Goal: Task Accomplishment & Management: Use online tool/utility

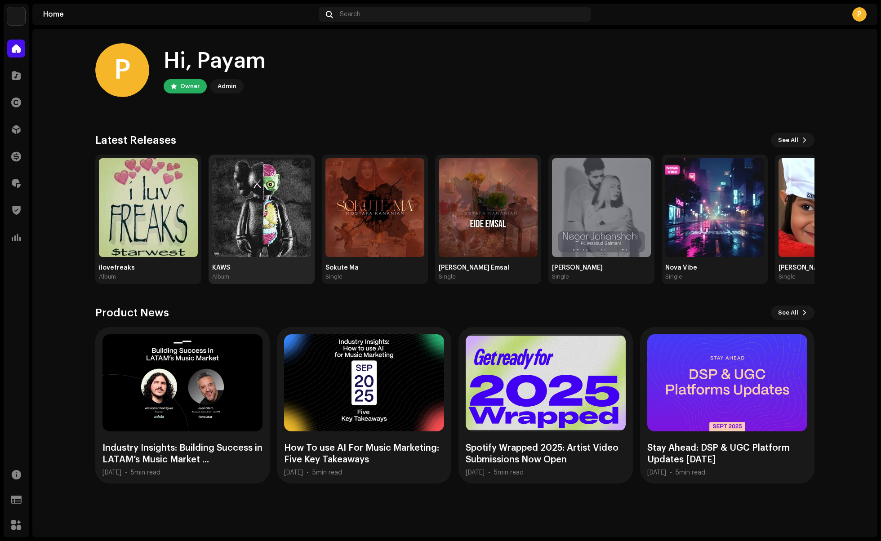
click at [260, 224] on img at bounding box center [261, 207] width 99 height 99
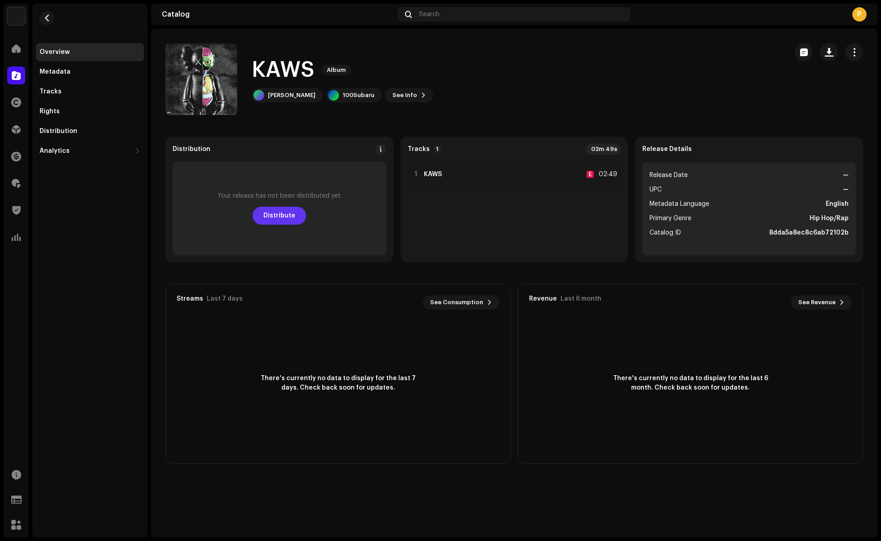
click at [271, 214] on span "Distribute" at bounding box center [279, 216] width 32 height 18
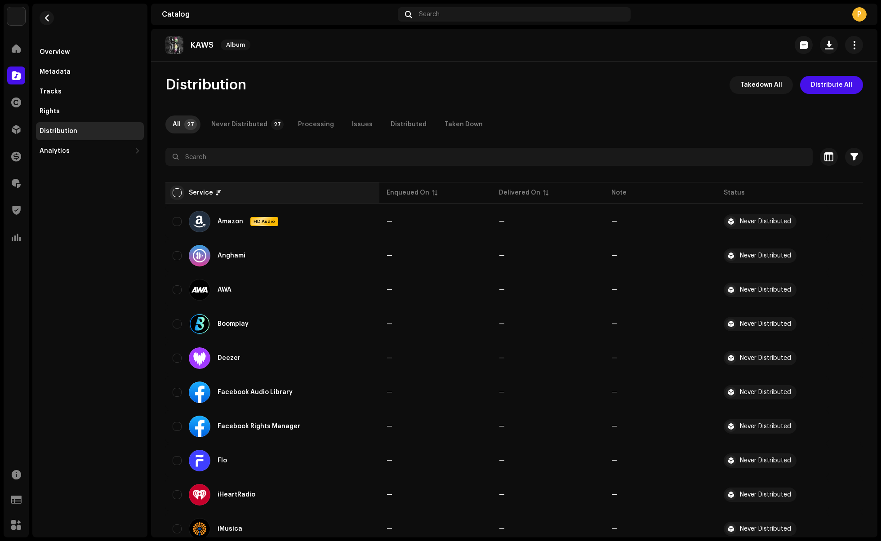
click at [176, 189] on input "checkbox" at bounding box center [177, 192] width 9 height 9
checkbox input "true"
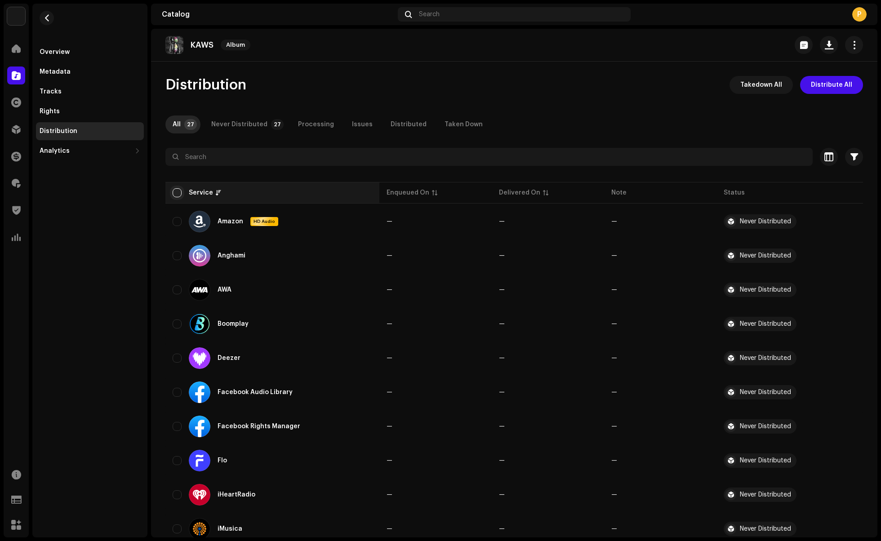
checkbox input "true"
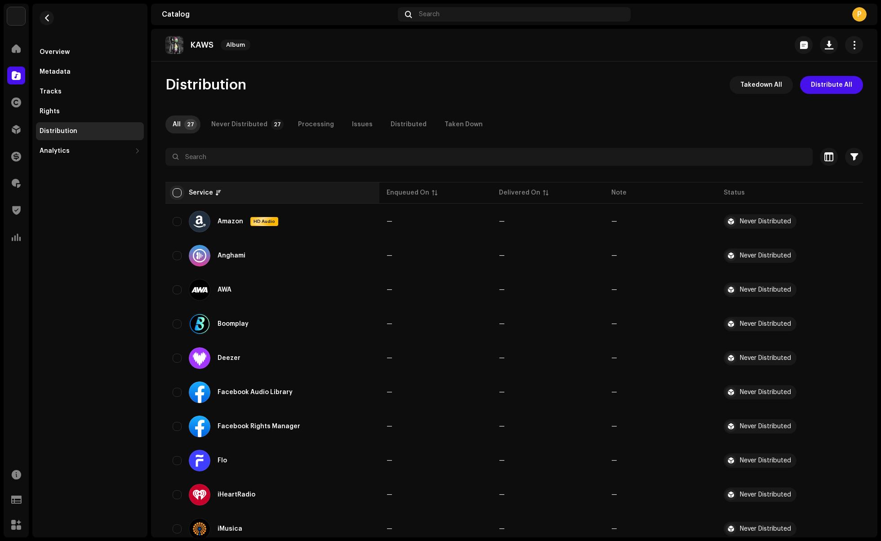
checkbox input "true"
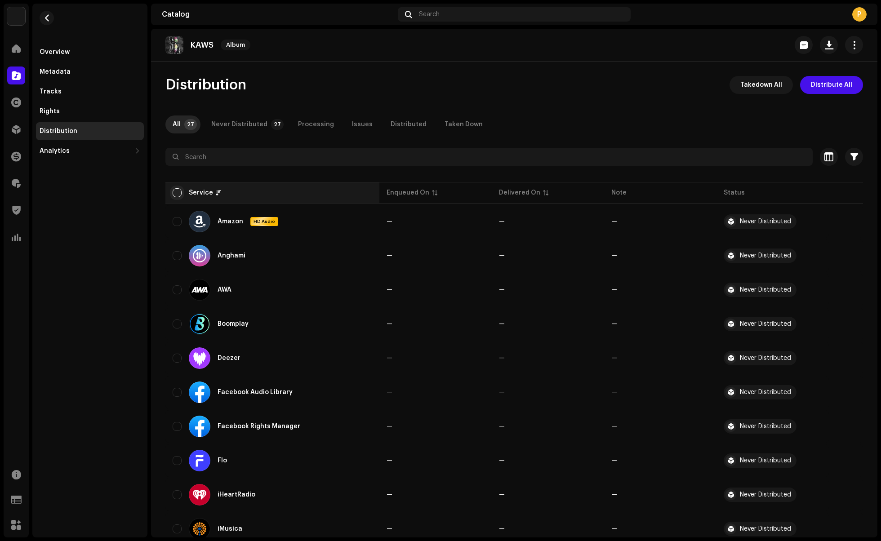
checkbox input "true"
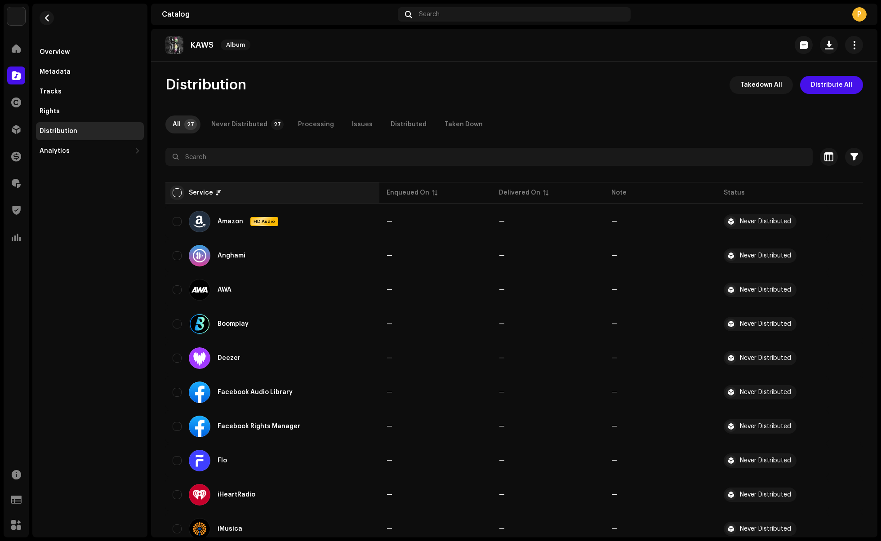
checkbox input "true"
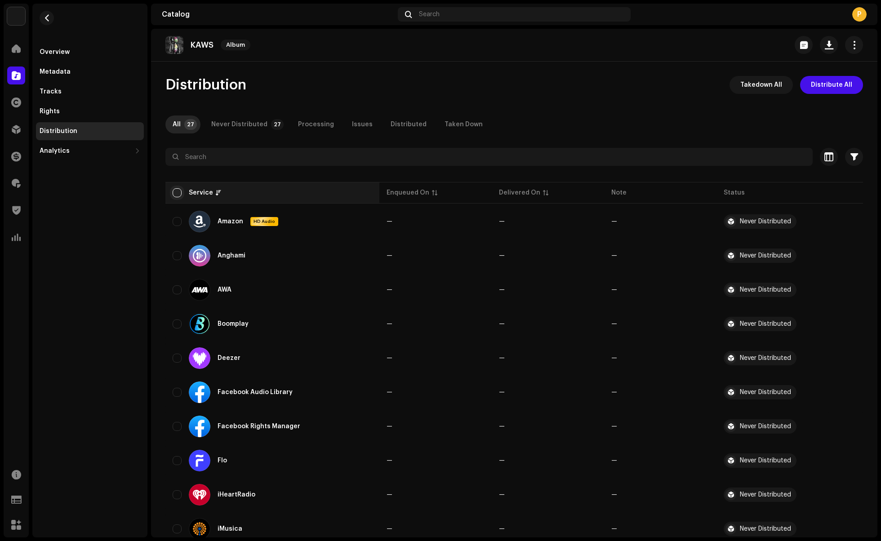
checkbox input "true"
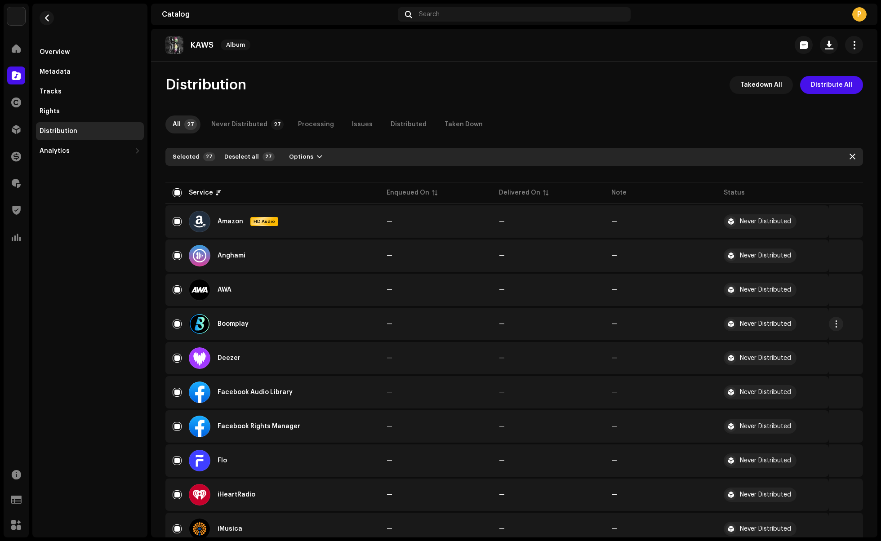
scroll to position [39, 0]
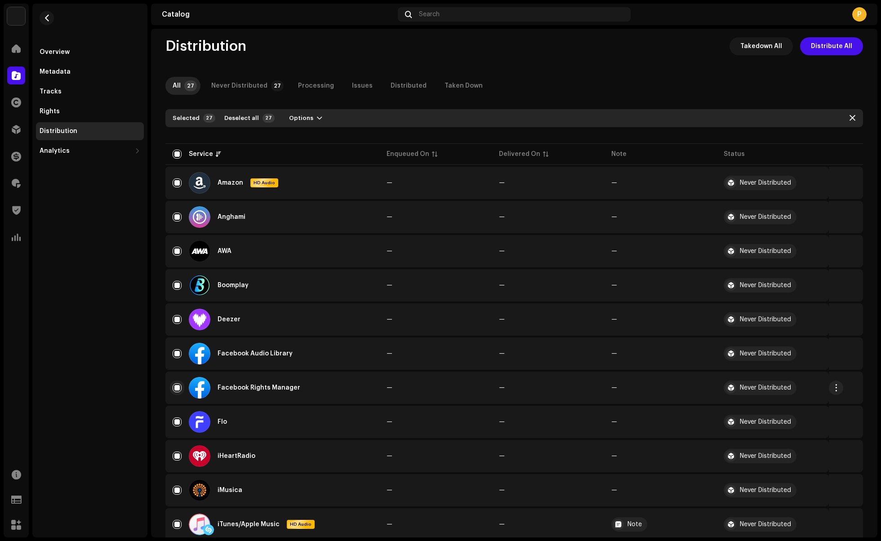
click at [175, 387] on input "Row Selected" at bounding box center [177, 387] width 9 height 9
checkbox input "false"
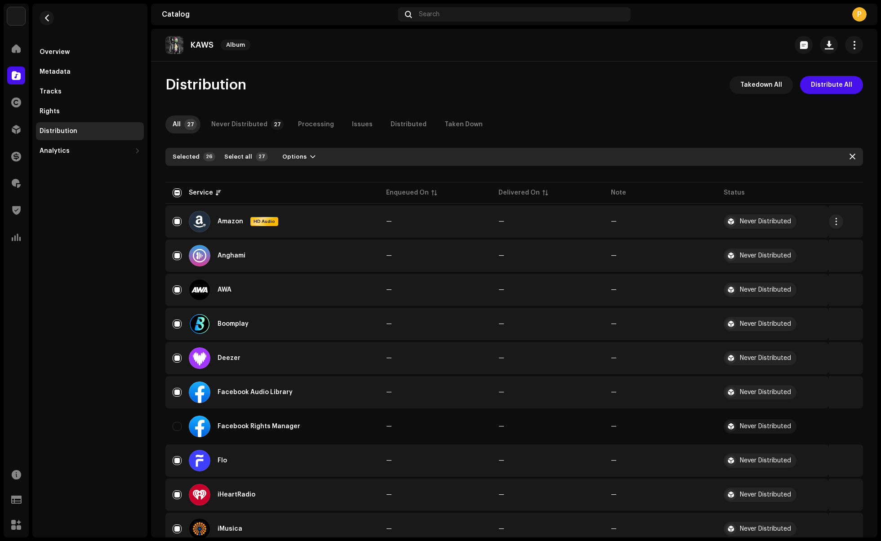
scroll to position [0, 0]
click at [305, 151] on button "Options" at bounding box center [299, 157] width 48 height 14
click at [298, 177] on span "Distribute" at bounding box center [293, 177] width 32 height 7
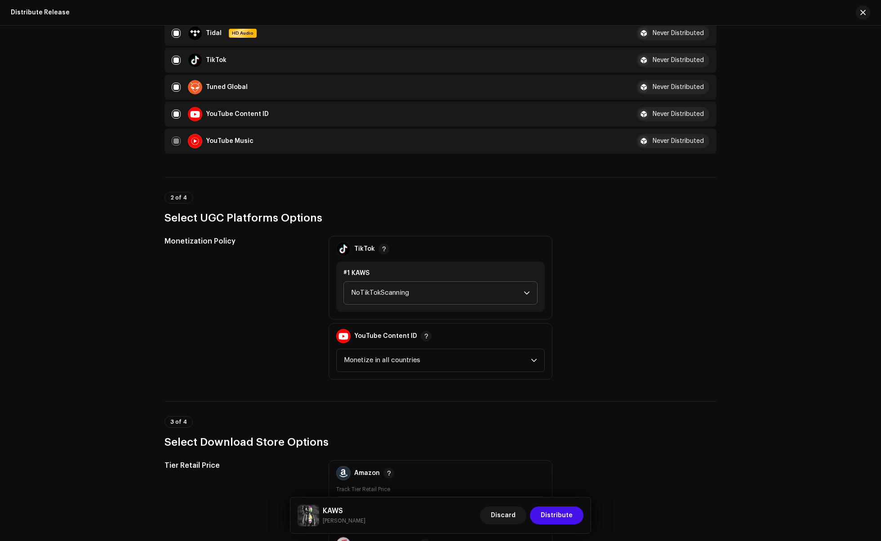
scroll to position [726, 0]
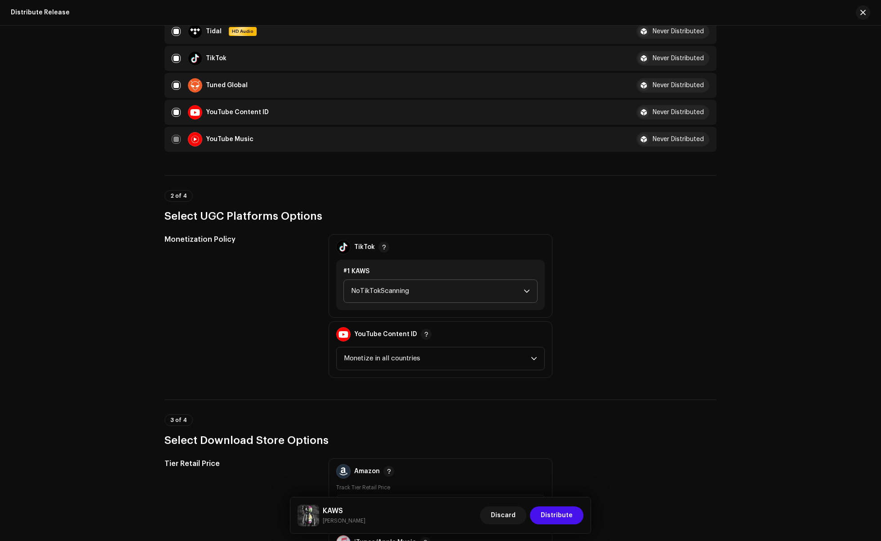
click at [392, 295] on span "NoTikTokScanning" at bounding box center [437, 291] width 173 height 22
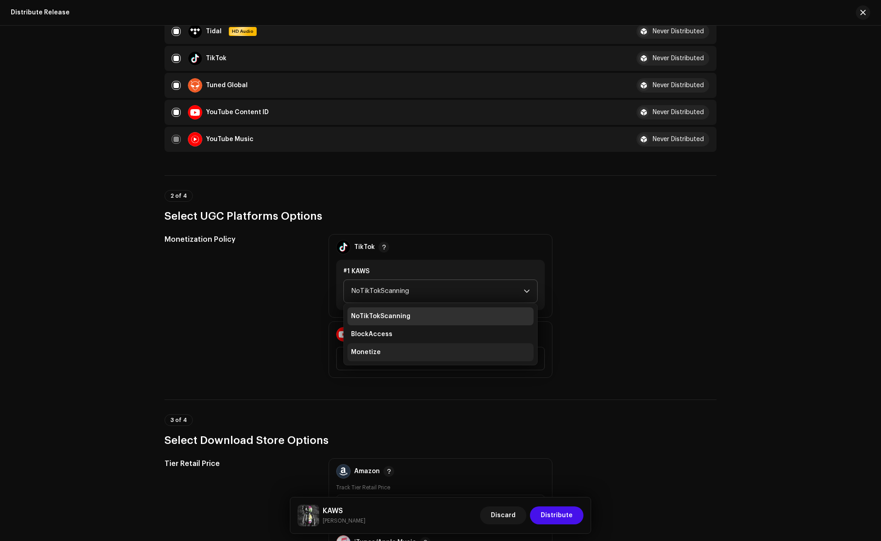
click at [378, 353] on li "Monetize" at bounding box center [440, 352] width 186 height 18
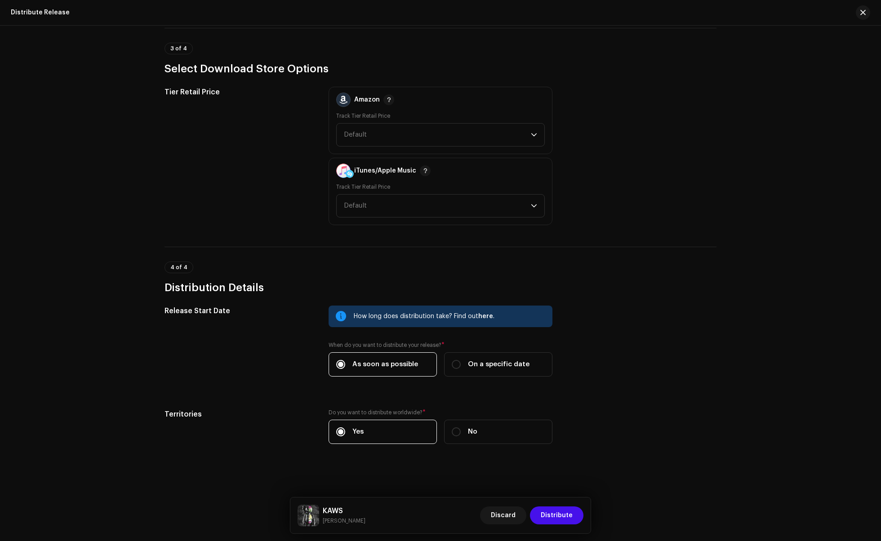
scroll to position [1103, 0]
click at [555, 517] on span "Distribute" at bounding box center [557, 516] width 32 height 18
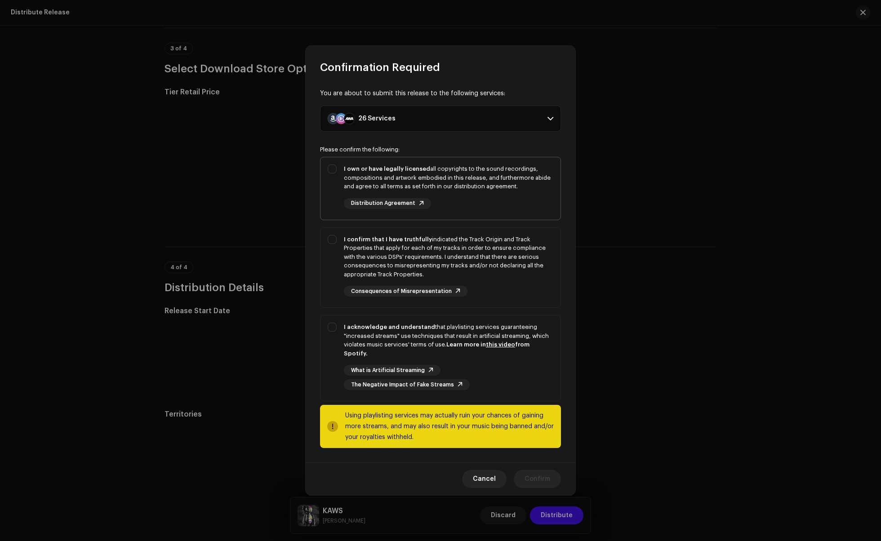
click at [340, 187] on div "I own or have legally licensed all copyrights to the sound recordings, composit…" at bounding box center [441, 186] width 240 height 59
checkbox input "true"
click at [330, 246] on div "I confirm that I have truthfully indicated the Track Origin and Track Propertie…" at bounding box center [441, 266] width 240 height 76
checkbox input "true"
click at [332, 330] on div "I acknowledge and understand that playlisting services guaranteeing "increased …" at bounding box center [441, 357] width 240 height 82
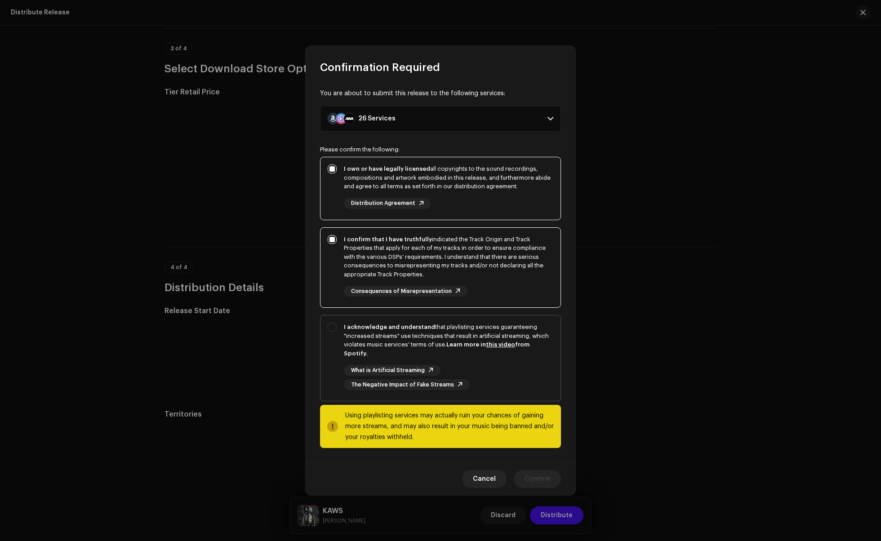
checkbox input "true"
click at [541, 475] on span "Confirm" at bounding box center [538, 479] width 26 height 18
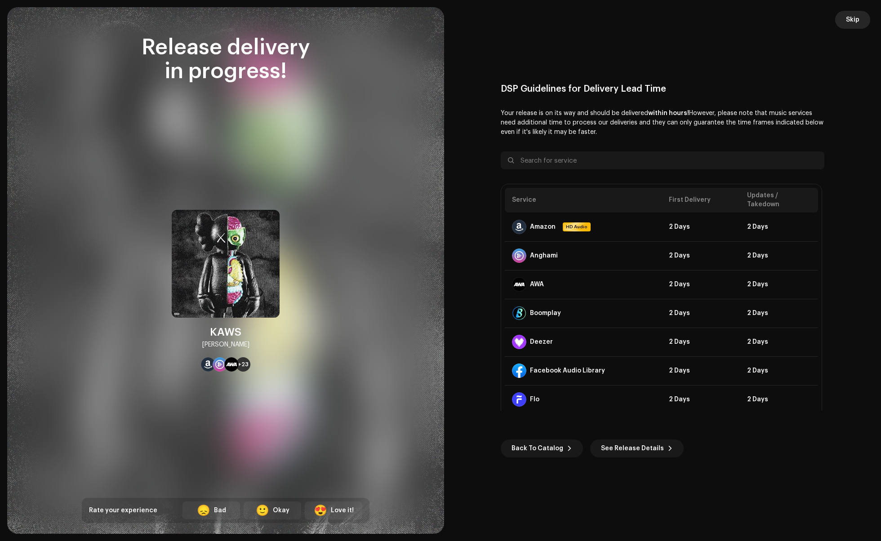
click at [851, 20] on span "Skip" at bounding box center [852, 20] width 13 height 18
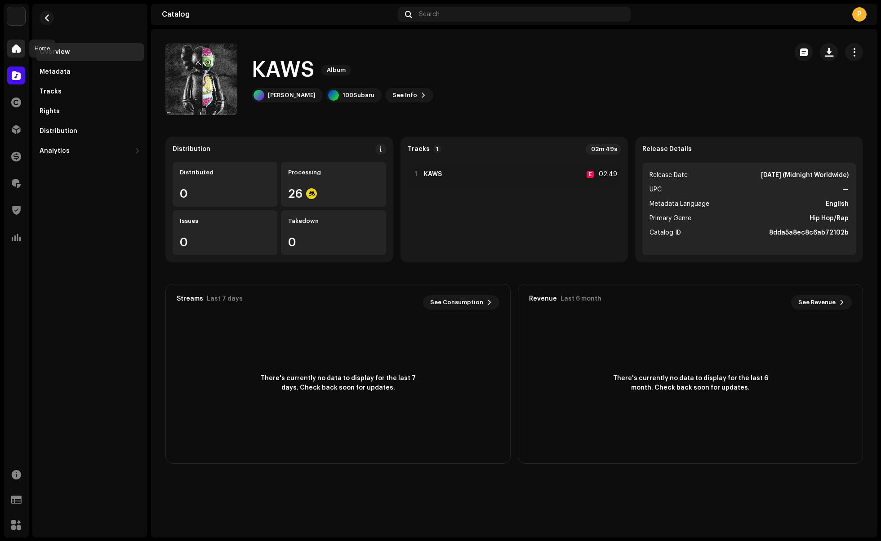
click at [13, 49] on span at bounding box center [16, 48] width 9 height 7
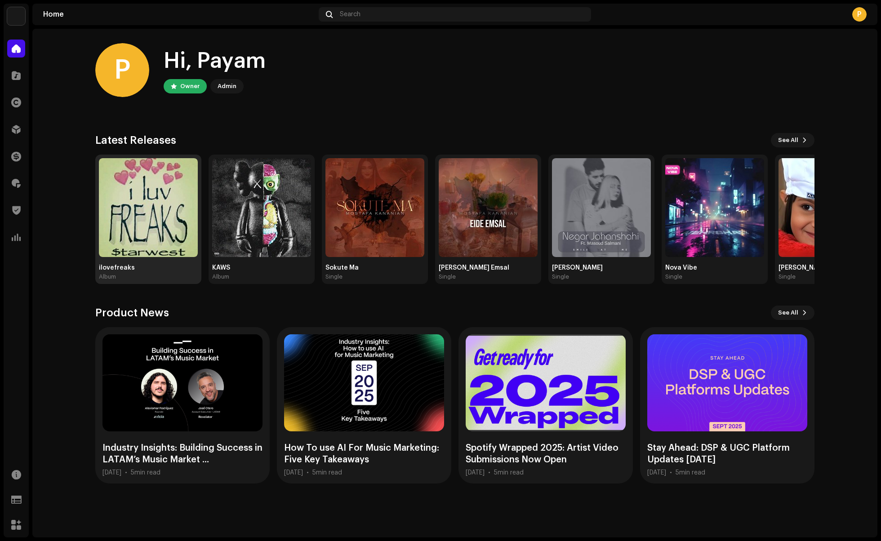
click at [130, 222] on img at bounding box center [148, 207] width 99 height 99
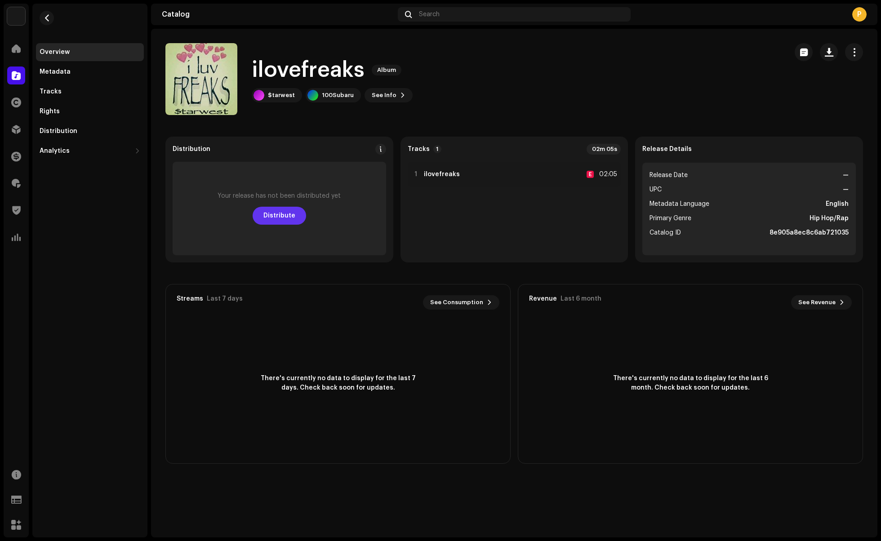
click at [274, 218] on span "Distribute" at bounding box center [279, 216] width 32 height 18
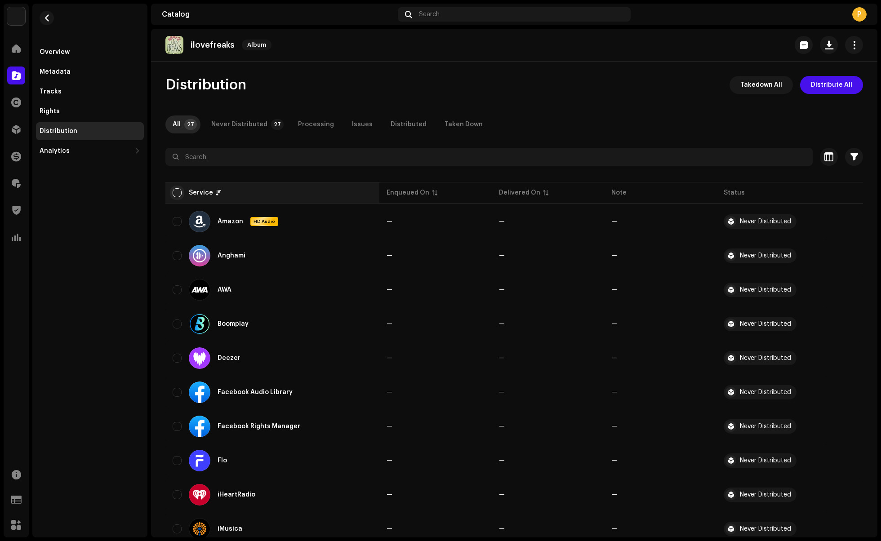
click at [178, 192] on input "checkbox" at bounding box center [177, 192] width 9 height 9
checkbox input "true"
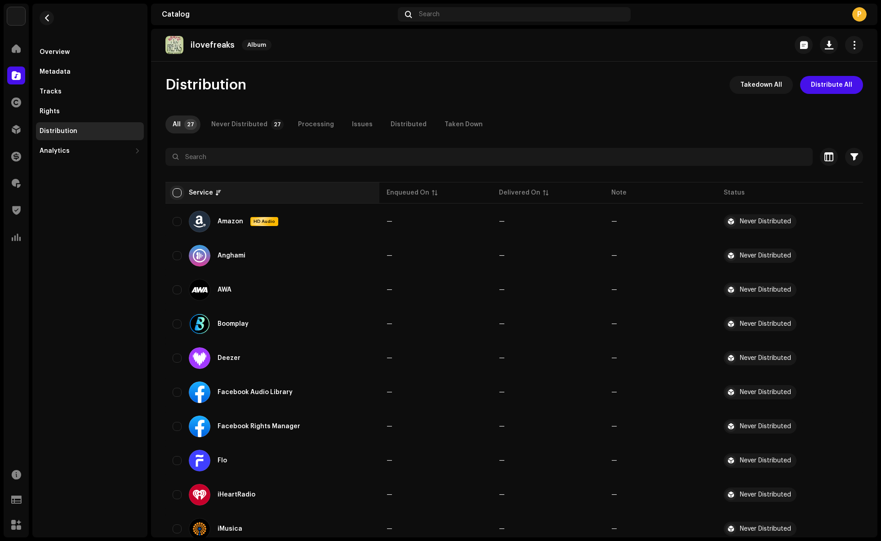
checkbox input "true"
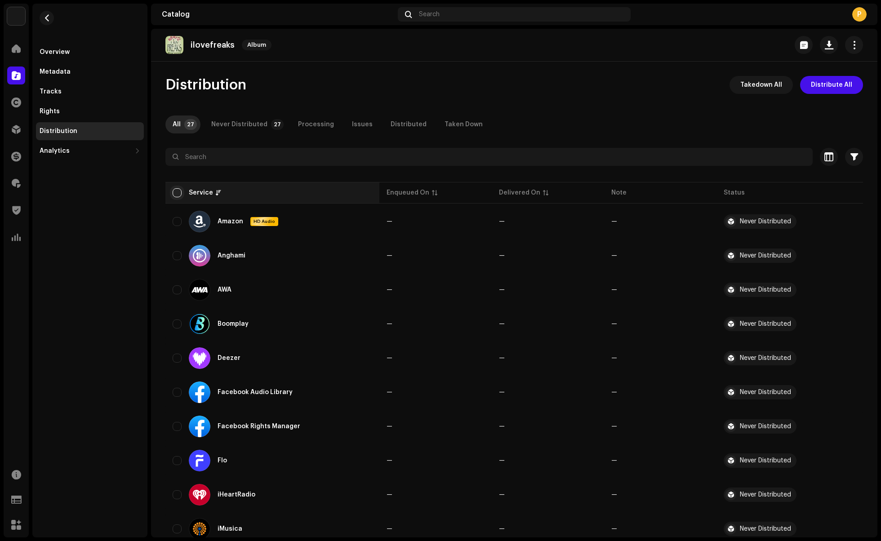
checkbox input "true"
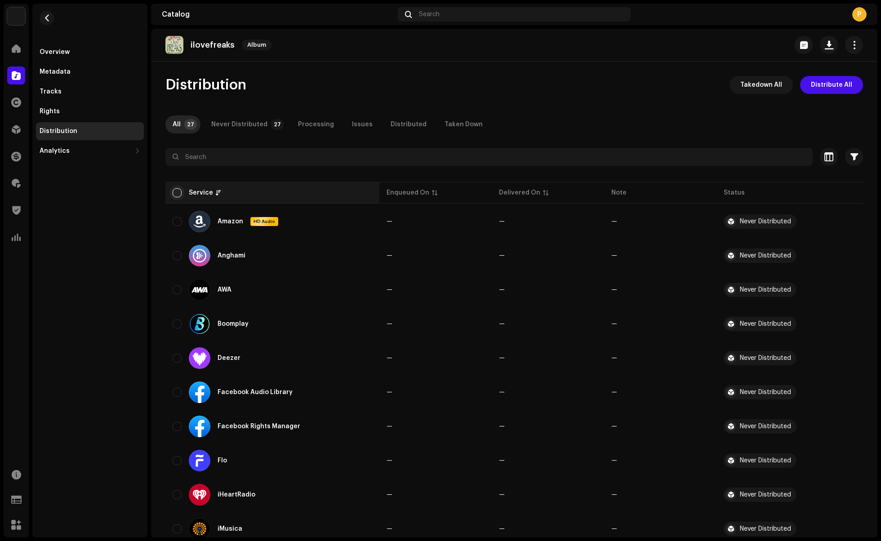
checkbox input "true"
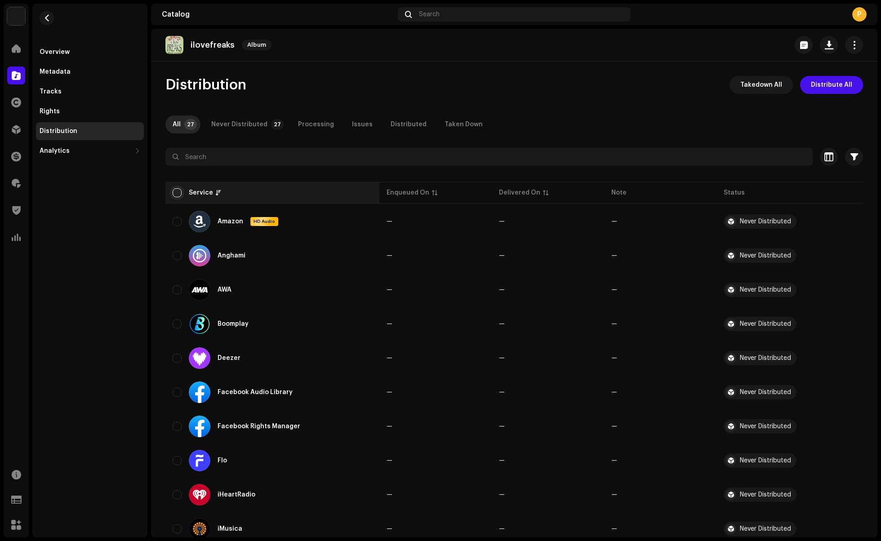
checkbox input "true"
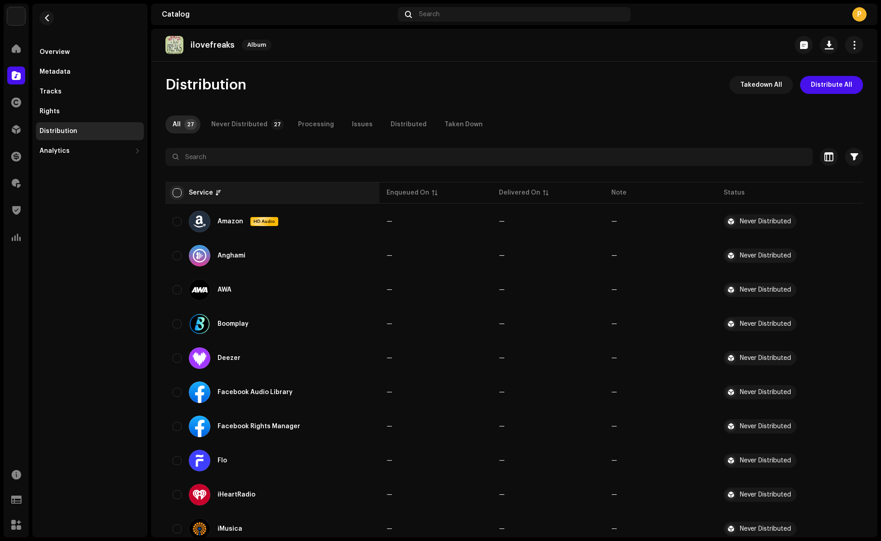
checkbox input "true"
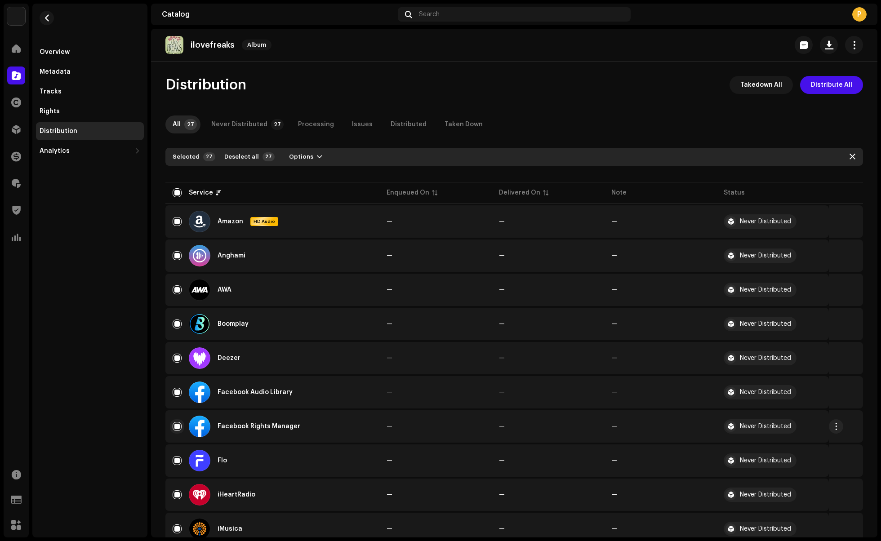
click at [177, 425] on input "Row Selected" at bounding box center [177, 426] width 9 height 9
checkbox input "false"
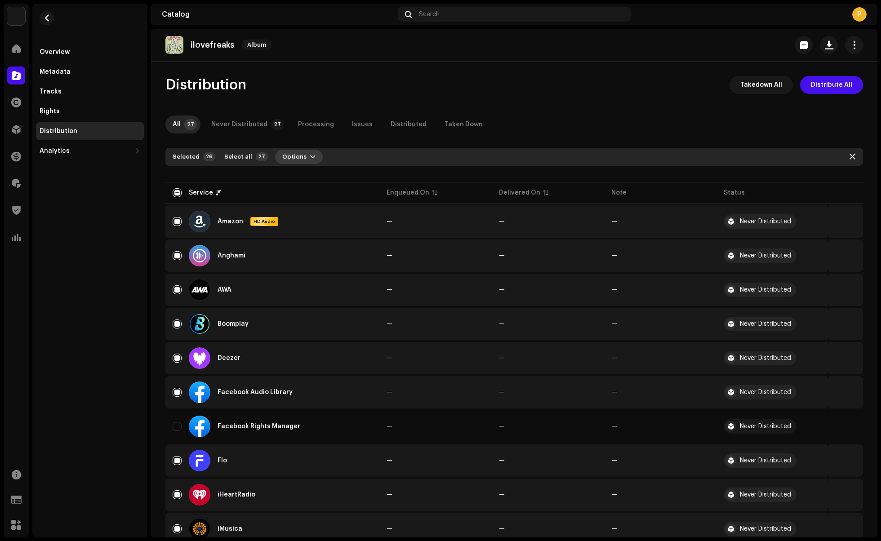
click at [310, 158] on span "button" at bounding box center [312, 156] width 5 height 7
click at [303, 180] on span "Distribute" at bounding box center [293, 177] width 32 height 7
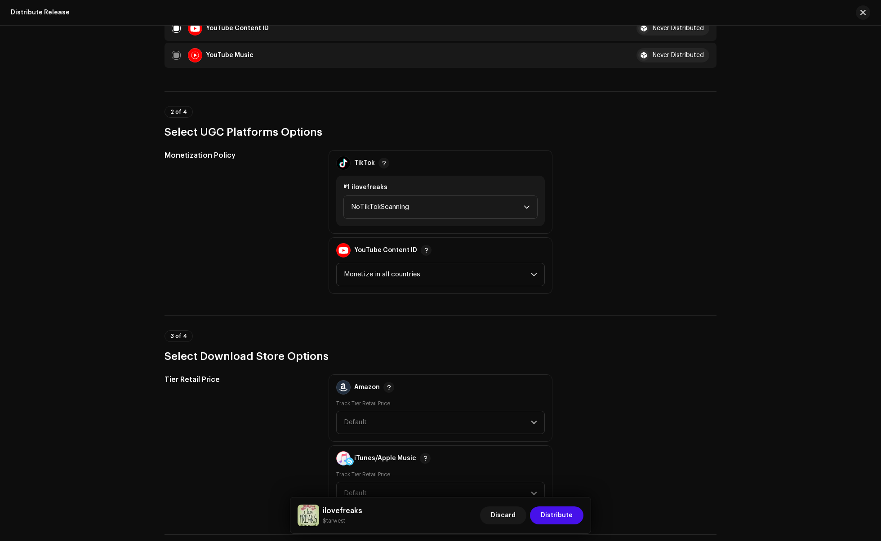
scroll to position [814, 0]
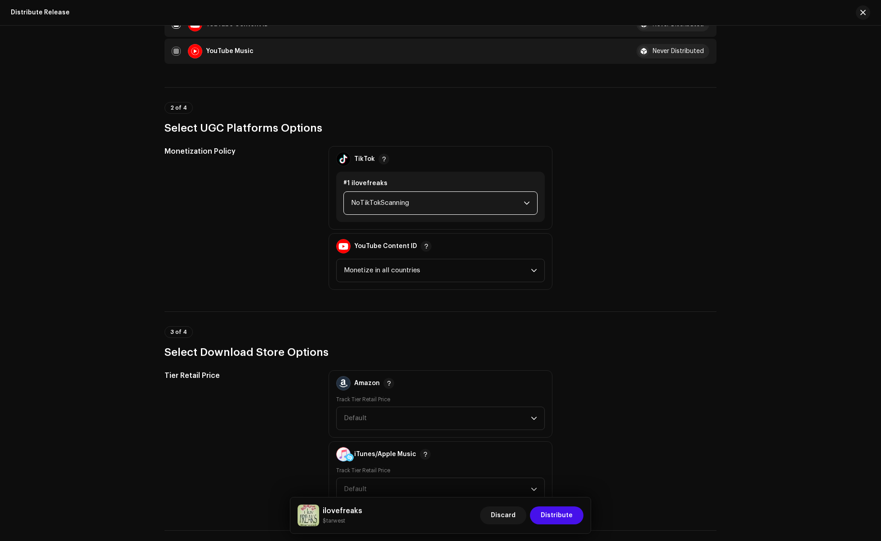
click at [423, 204] on span "NoTikTokScanning" at bounding box center [437, 203] width 173 height 22
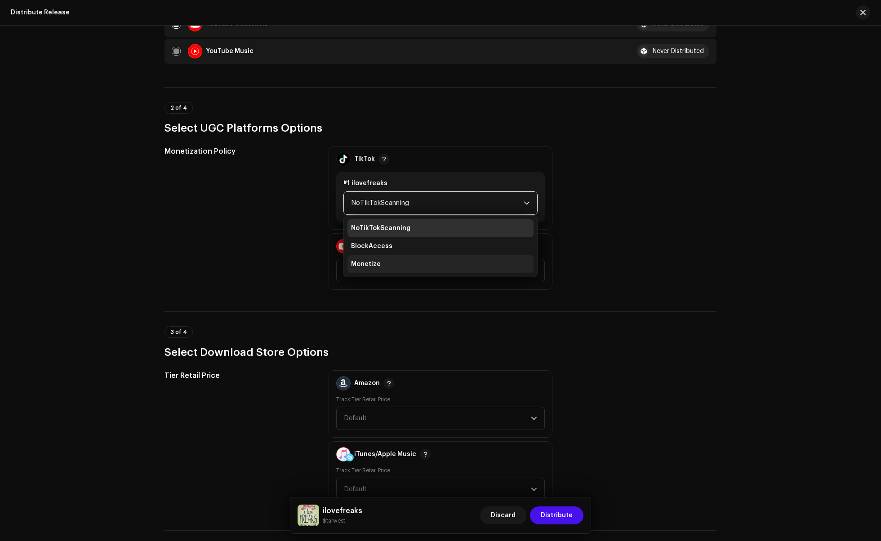
click at [392, 261] on li "Monetize" at bounding box center [440, 264] width 186 height 18
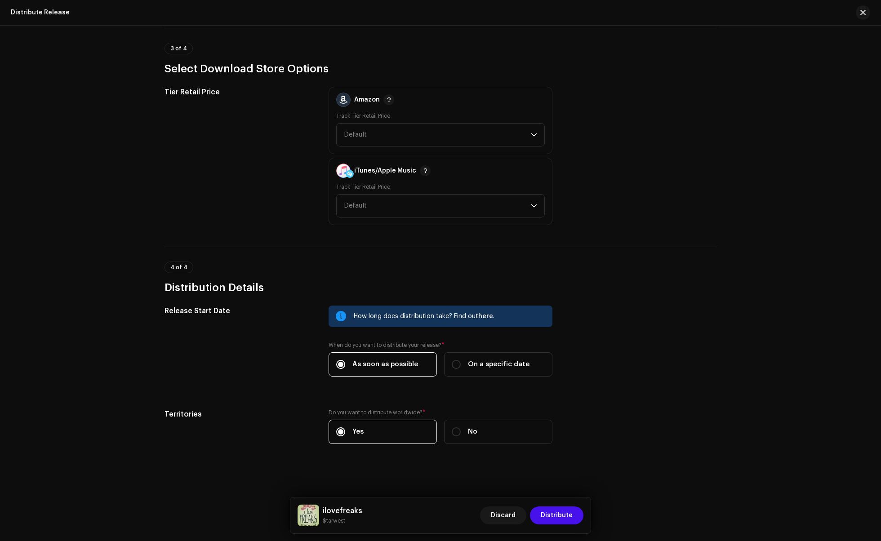
scroll to position [1103, 0]
click at [558, 515] on span "Distribute" at bounding box center [557, 516] width 32 height 18
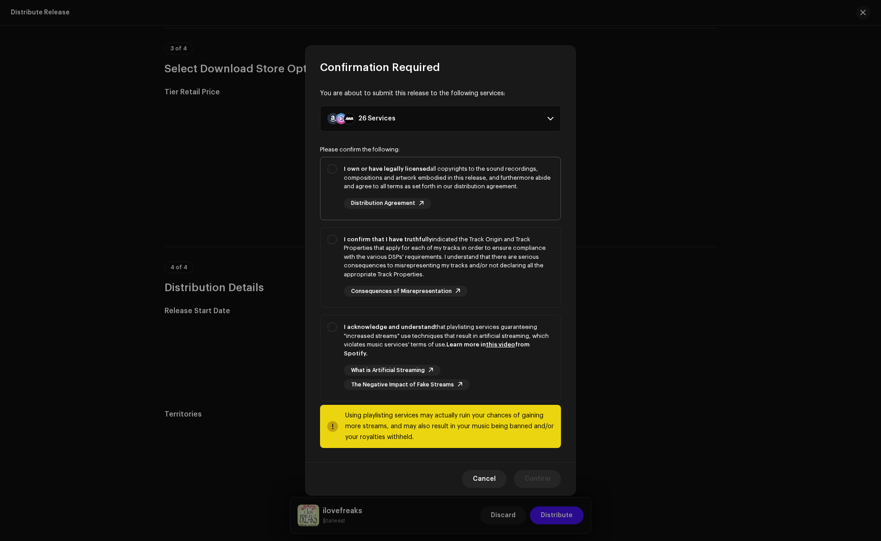
click at [334, 198] on div "I own or have legally licensed all copyrights to the sound recordings, composit…" at bounding box center [441, 186] width 240 height 59
checkbox input "true"
click at [330, 277] on div "I confirm that I have truthfully indicated the Track Origin and Track Propertie…" at bounding box center [441, 266] width 240 height 76
checkbox input "true"
click at [332, 358] on div "I acknowledge and understand that playlisting services guaranteeing "increased …" at bounding box center [441, 357] width 240 height 82
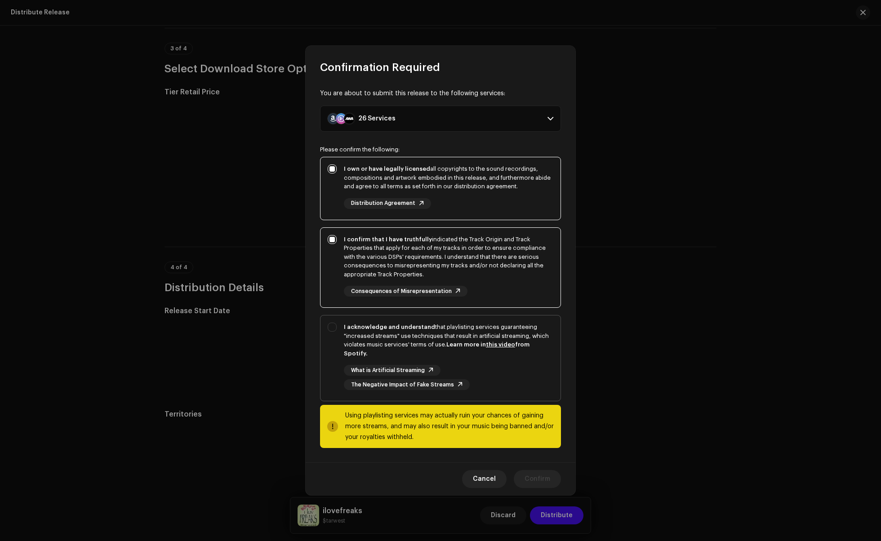
checkbox input "true"
click at [547, 475] on span "Confirm" at bounding box center [538, 479] width 26 height 18
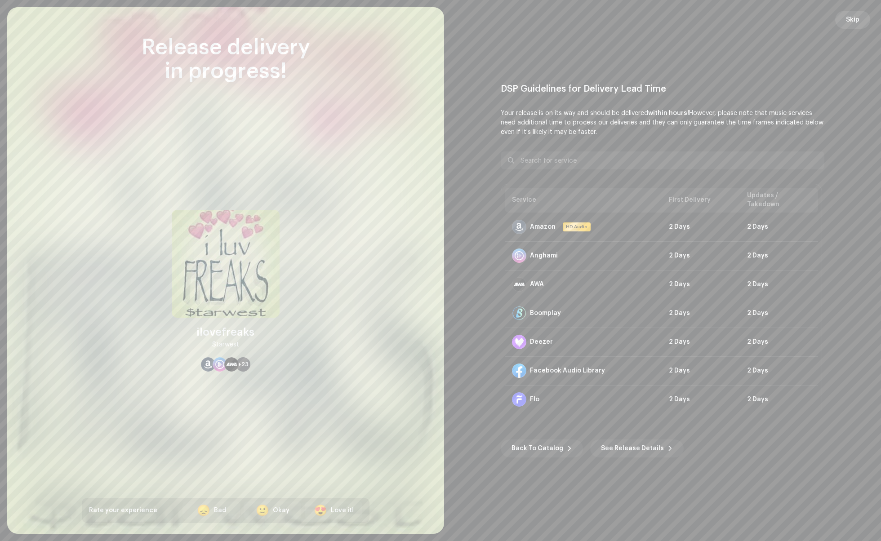
click at [856, 18] on span "Skip" at bounding box center [852, 20] width 13 height 18
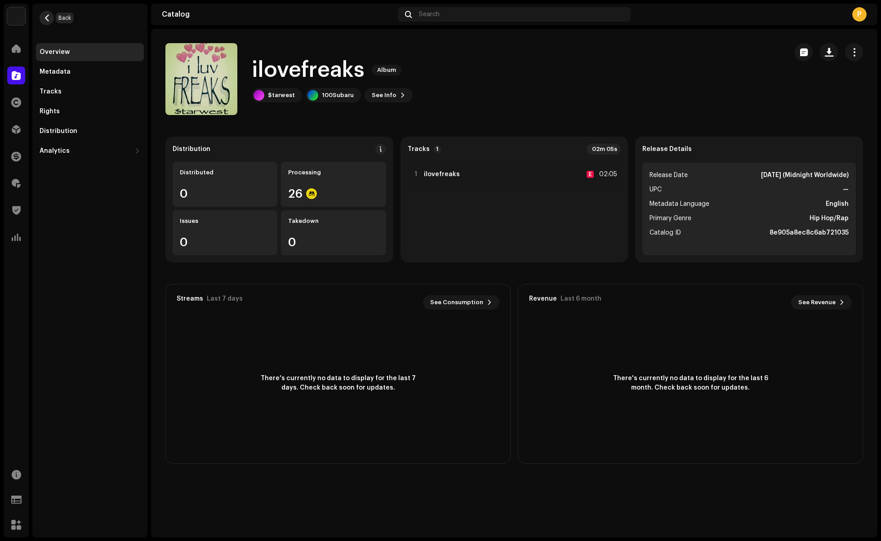
click at [45, 18] on span "button" at bounding box center [47, 17] width 7 height 7
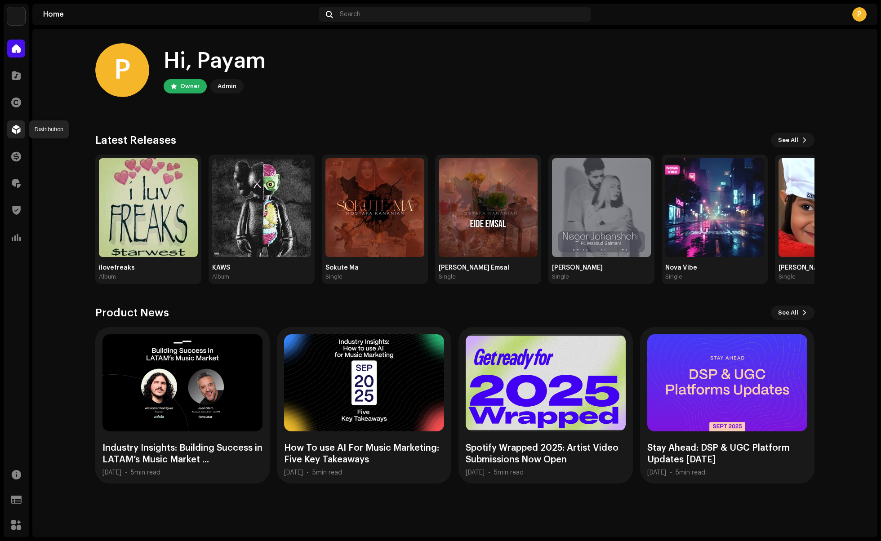
click at [14, 128] on span at bounding box center [16, 129] width 9 height 7
